Goal: Find specific page/section: Find specific page/section

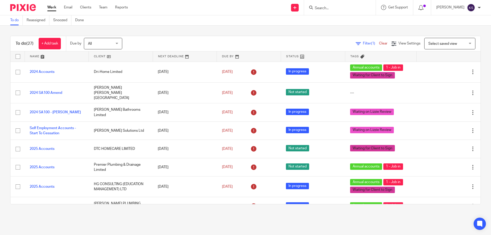
click at [353, 7] on input "Search" at bounding box center [338, 8] width 46 height 5
type input "hg"
click button "submit" at bounding box center [0, 0] width 0 height 0
click at [348, 20] on link at bounding box center [361, 20] width 95 height 8
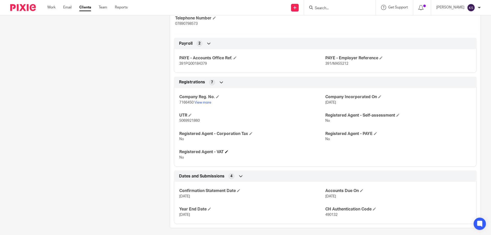
scroll to position [157, 0]
